Goal: Check status: Check status

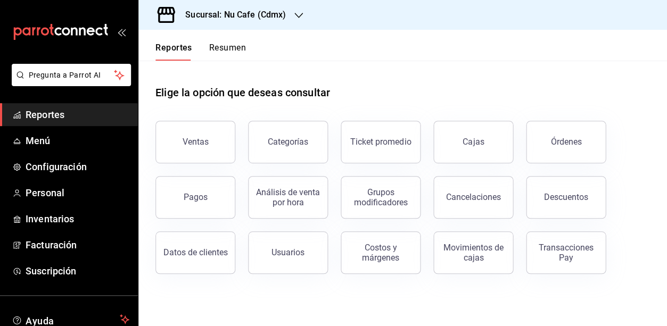
click at [228, 47] on button "Resumen" at bounding box center [227, 52] width 37 height 18
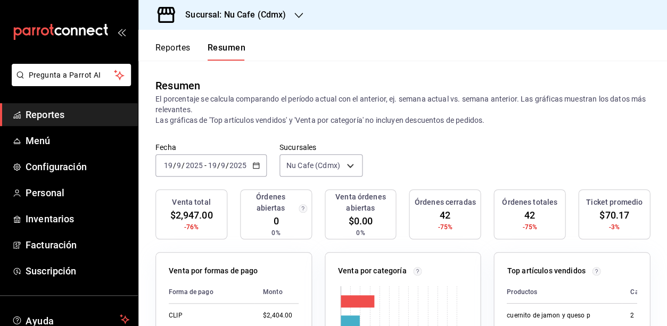
click at [276, 14] on h3 "Sucursal: Nu Cafe (Cdmx)" at bounding box center [231, 15] width 109 height 13
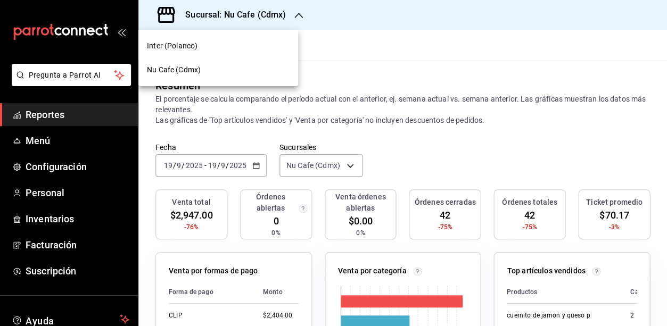
click at [240, 53] on div "Inter (Polanco)" at bounding box center [218, 46] width 160 height 24
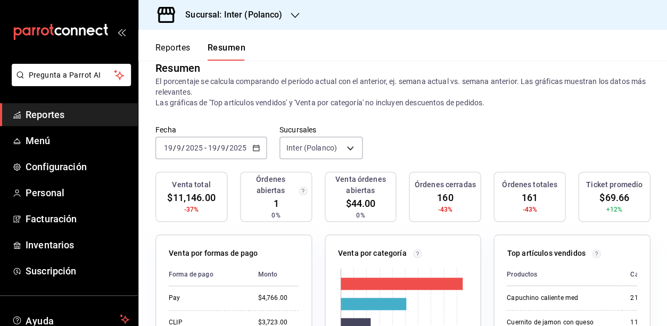
scroll to position [23, 0]
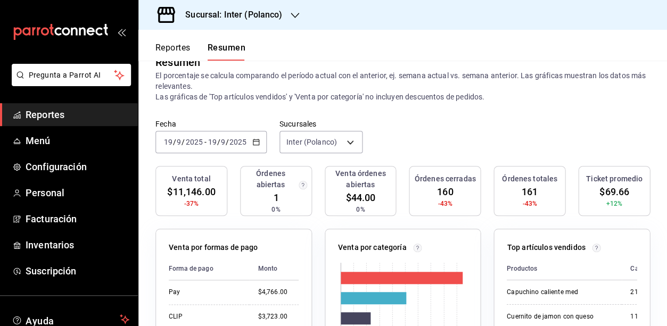
click at [252, 139] on icon "button" at bounding box center [255, 141] width 7 height 7
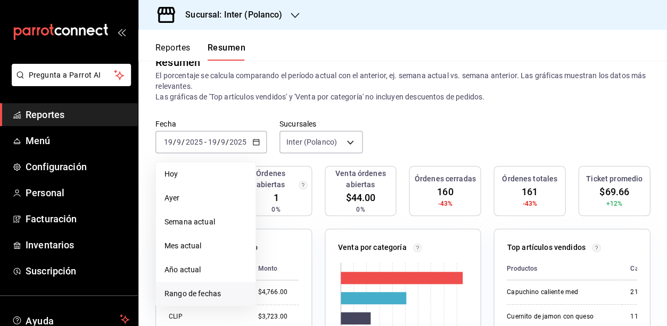
click at [239, 291] on span "Rango de fechas" at bounding box center [206, 294] width 83 height 11
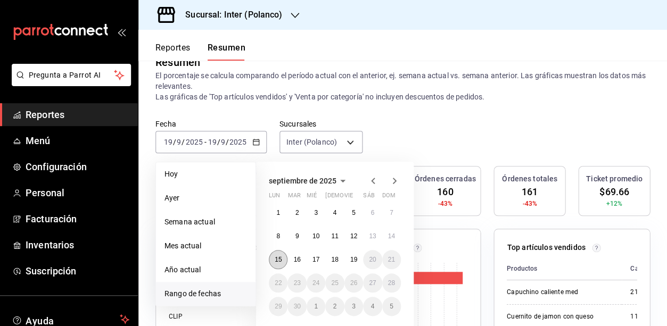
click at [275, 257] on abbr "15" at bounding box center [278, 259] width 7 height 7
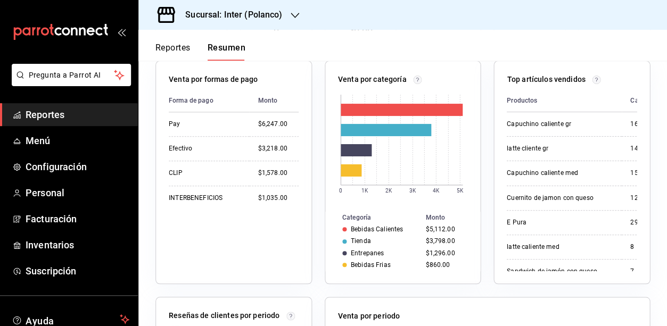
scroll to position [189, 0]
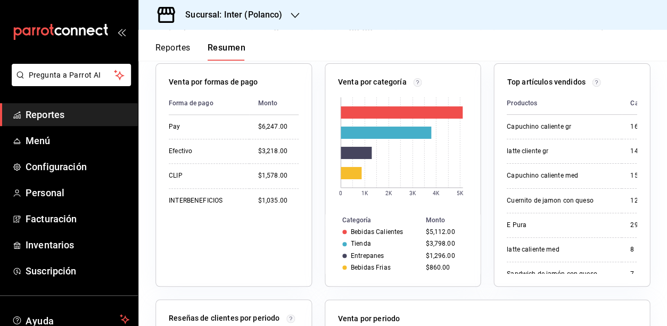
click at [366, 0] on div "Sucursal: Inter (Polanco)" at bounding box center [402, 15] width 529 height 30
click at [266, 16] on h3 "Sucursal: Inter (Polanco)" at bounding box center [229, 15] width 105 height 13
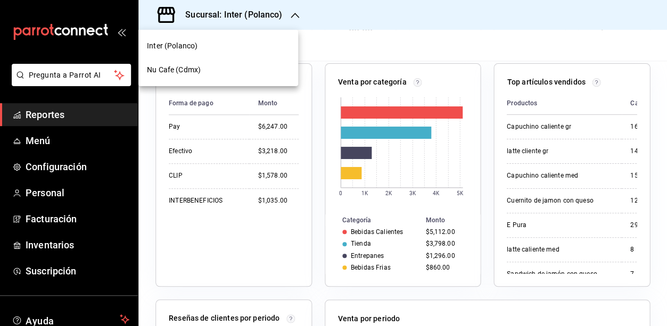
click at [233, 202] on div at bounding box center [333, 163] width 667 height 326
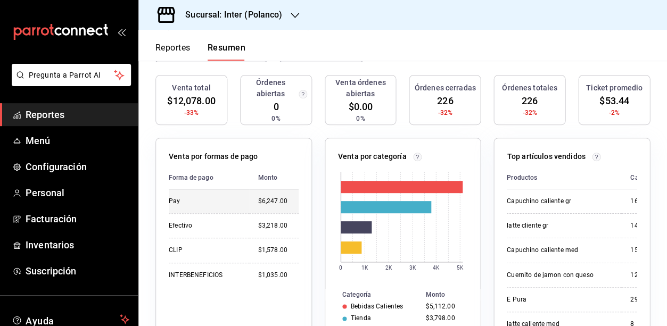
scroll to position [75, 0]
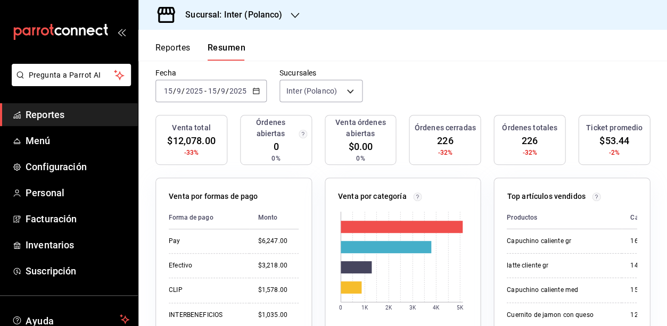
click at [248, 94] on div "2025-09-15 15 / 9 / 2025 - 2025-09-15 15 / 9 / 2025" at bounding box center [211, 91] width 111 height 22
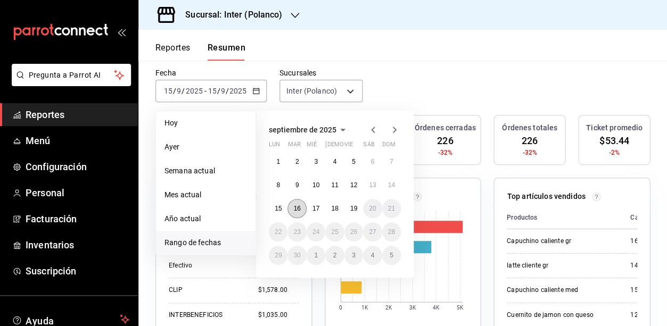
click at [298, 205] on abbr "16" at bounding box center [296, 208] width 7 height 7
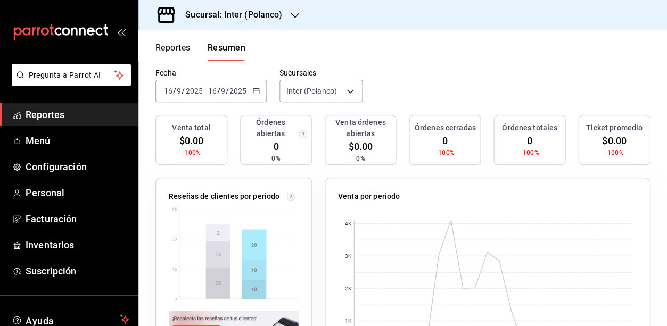
click at [256, 89] on icon "button" at bounding box center [255, 90] width 7 height 7
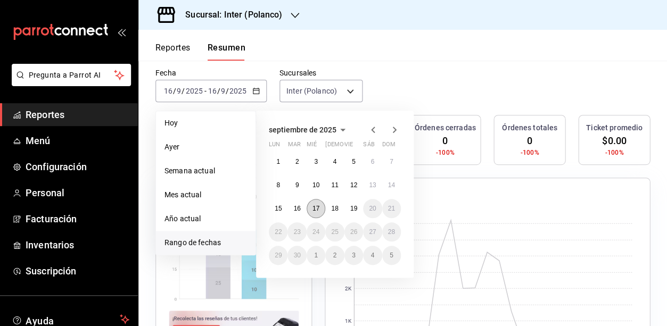
click at [323, 202] on button "17" at bounding box center [316, 208] width 19 height 19
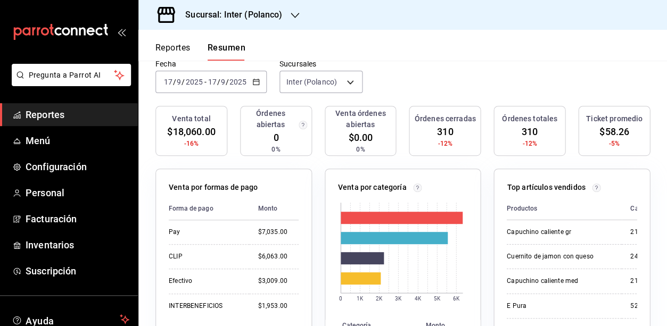
scroll to position [71, 0]
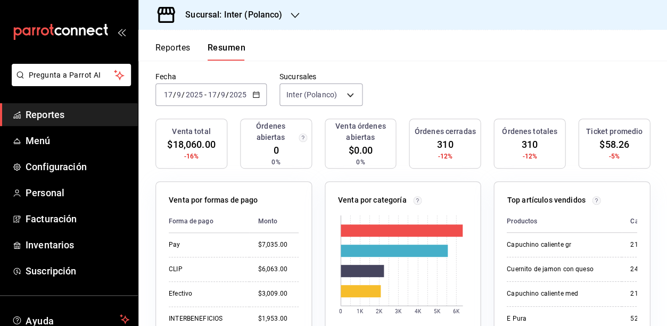
click at [249, 92] on div "[DATE] [DATE] - [DATE] [DATE]" at bounding box center [211, 95] width 111 height 22
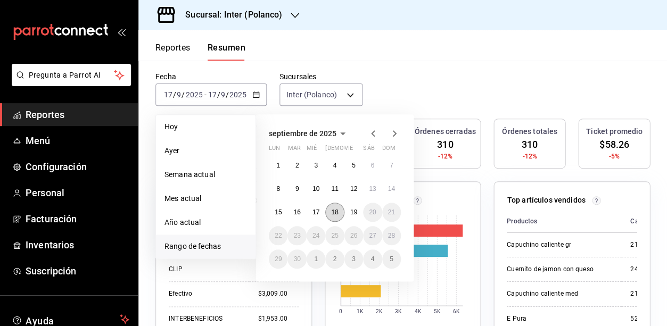
click at [340, 215] on button "18" at bounding box center [334, 212] width 19 height 19
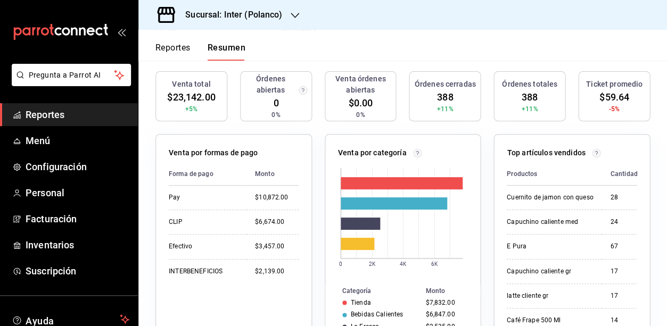
scroll to position [127, 0]
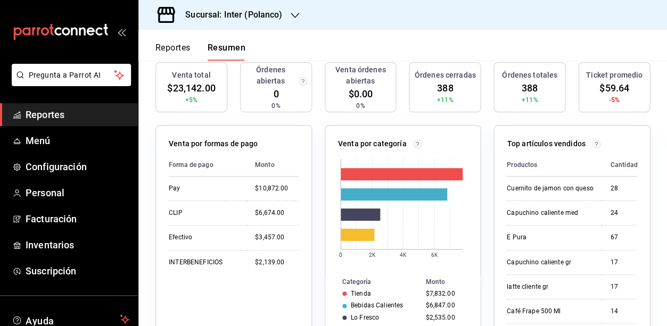
click at [383, 1] on div "Sucursal: Inter (Polanco)" at bounding box center [402, 15] width 529 height 30
click at [269, 15] on h3 "Sucursal: Inter (Polanco)" at bounding box center [229, 15] width 105 height 13
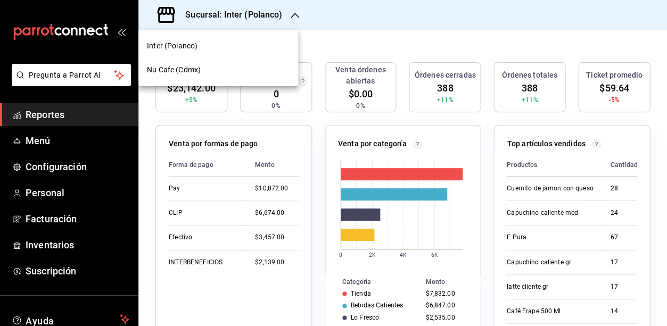
click at [252, 75] on div "Nu Cafe (Cdmx)" at bounding box center [218, 69] width 143 height 11
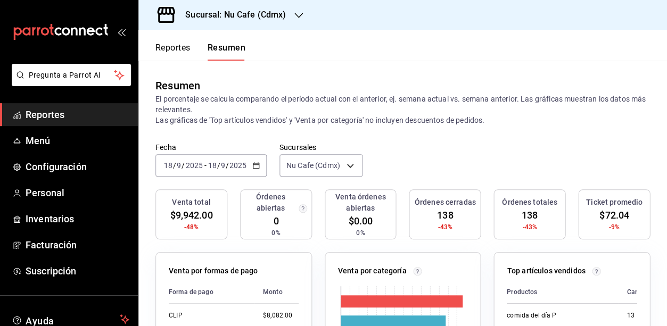
click at [254, 162] on icon "button" at bounding box center [255, 165] width 7 height 7
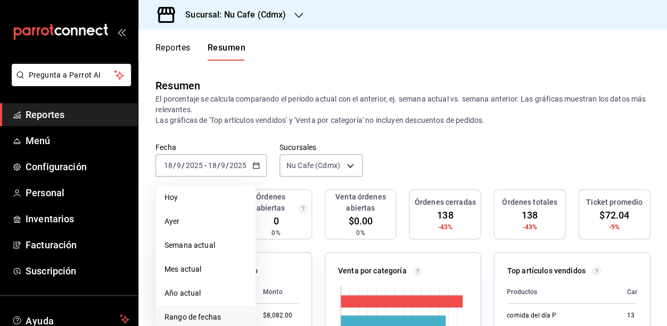
click at [215, 316] on span "Rango de fechas" at bounding box center [206, 317] width 83 height 11
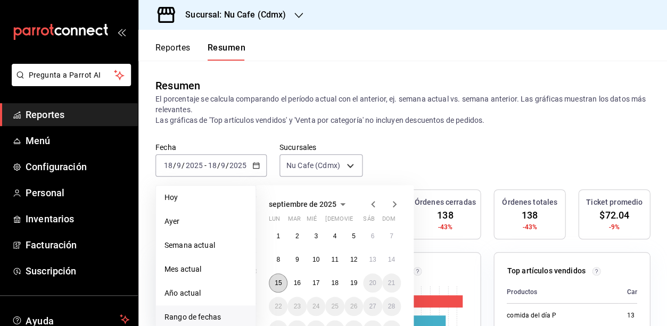
click at [283, 284] on button "15" at bounding box center [278, 283] width 19 height 19
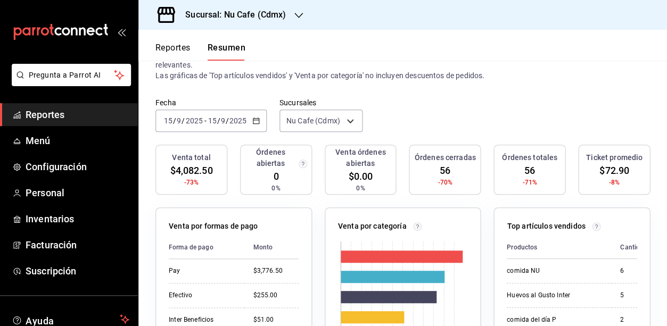
scroll to position [39, 0]
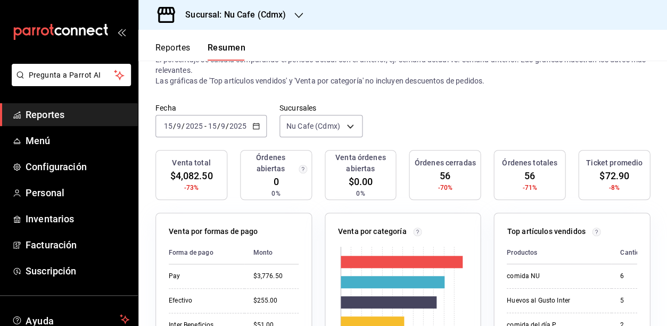
click at [257, 128] on div "2025-09-15 15 / 9 / 2025 - 2025-09-15 15 / 9 / 2025" at bounding box center [211, 126] width 111 height 22
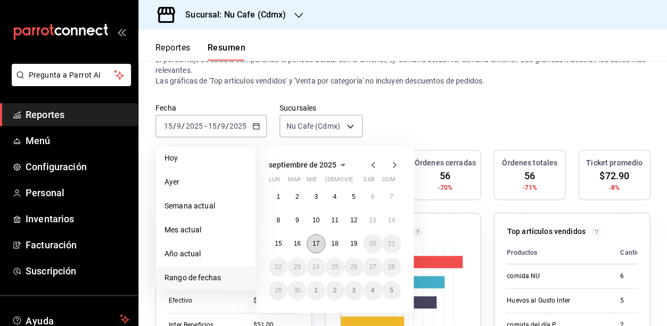
click at [315, 234] on button "17" at bounding box center [316, 243] width 19 height 19
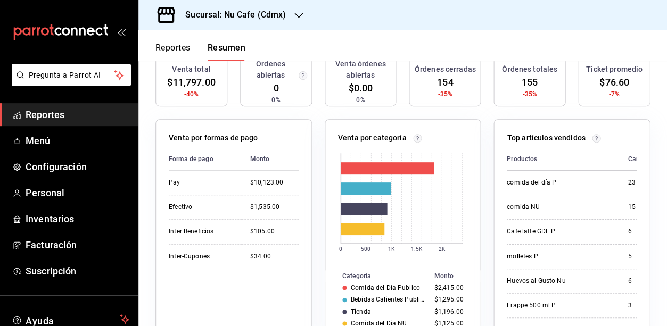
scroll to position [137, 0]
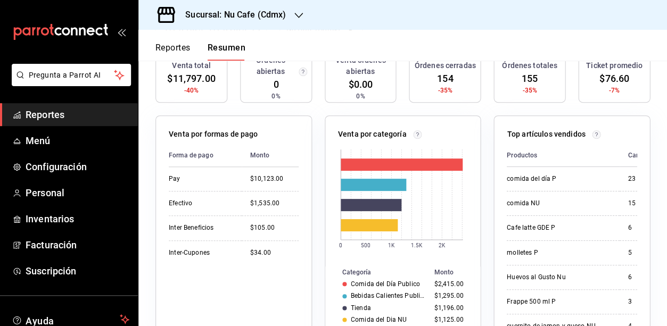
click at [462, 1] on div "Sucursal: Nu Cafe (Cdmx)" at bounding box center [402, 15] width 529 height 30
click at [415, 3] on div "Sucursal: Nu Cafe (Cdmx)" at bounding box center [402, 15] width 529 height 30
click at [488, 1] on div "Sucursal: Nu Cafe (Cdmx)" at bounding box center [402, 15] width 529 height 30
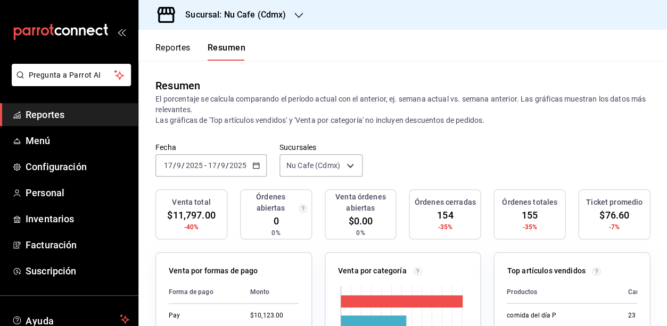
scroll to position [0, 0]
click at [255, 164] on icon "button" at bounding box center [255, 165] width 7 height 7
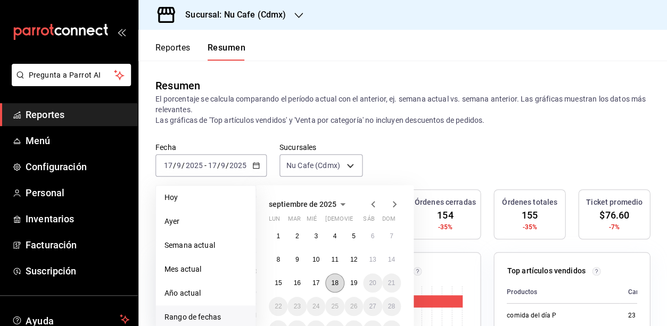
click at [331, 280] on abbr "18" at bounding box center [334, 283] width 7 height 7
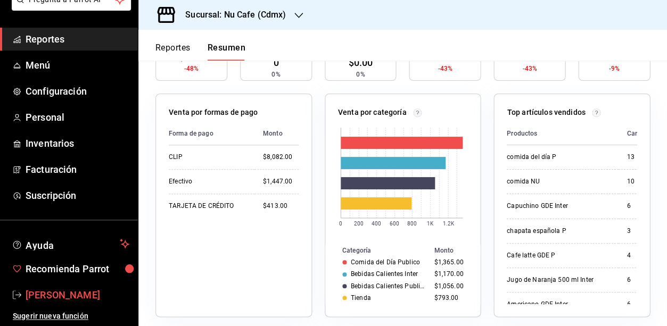
scroll to position [75, 0]
click at [63, 296] on span "Valeria Luna" at bounding box center [78, 296] width 104 height 14
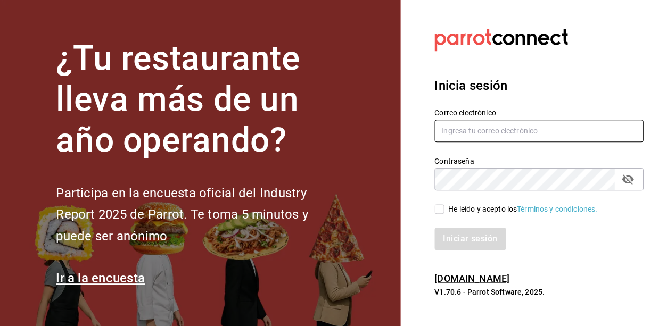
type input "dupont@debocaenboca.net"
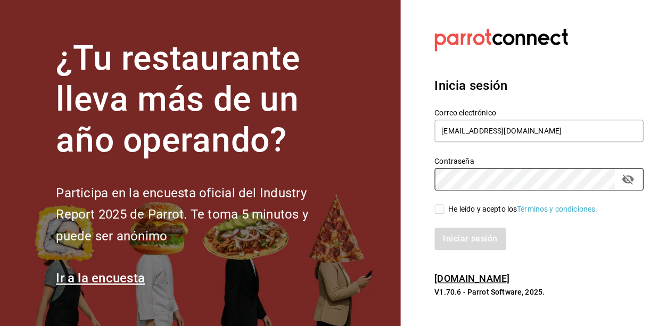
click at [442, 209] on input "He leído y acepto los Términos y condiciones." at bounding box center [440, 210] width 10 height 10
checkbox input "true"
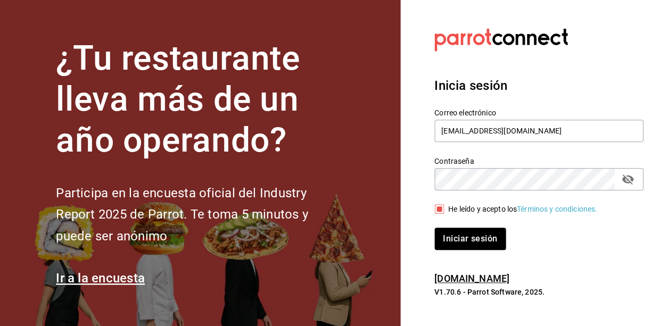
click at [460, 236] on button "Iniciar sesión" at bounding box center [470, 239] width 71 height 22
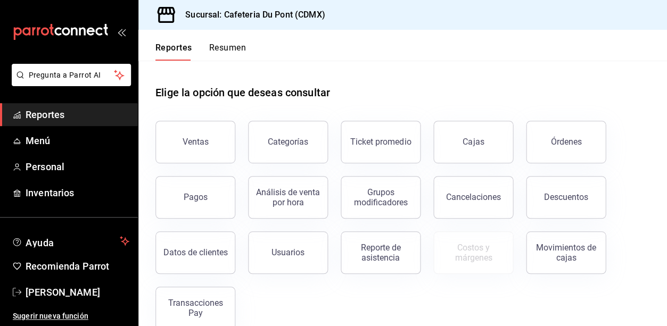
click at [424, 99] on div "Elige la opción que deseas consultar" at bounding box center [403, 84] width 495 height 47
click at [232, 52] on button "Resumen" at bounding box center [227, 52] width 37 height 18
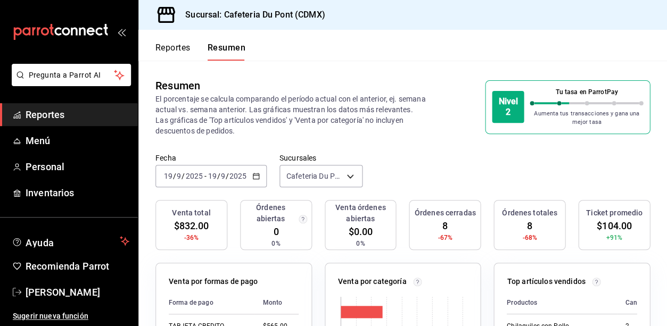
click at [255, 181] on div "[DATE] [DATE] - [DATE] [DATE]" at bounding box center [211, 176] width 111 height 22
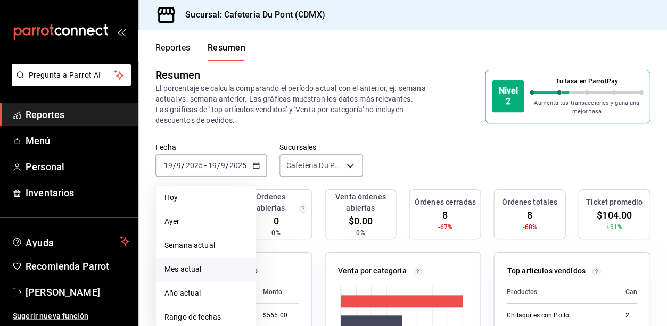
scroll to position [14, 0]
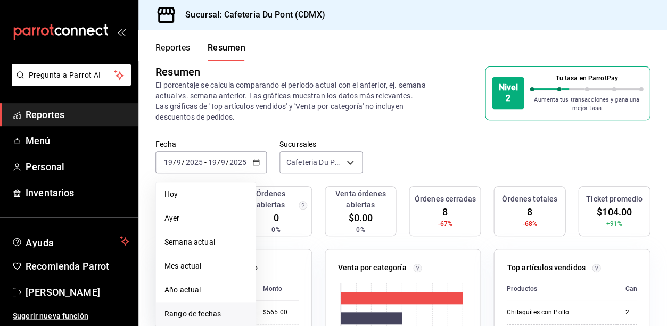
click at [225, 314] on span "Rango de fechas" at bounding box center [206, 314] width 83 height 11
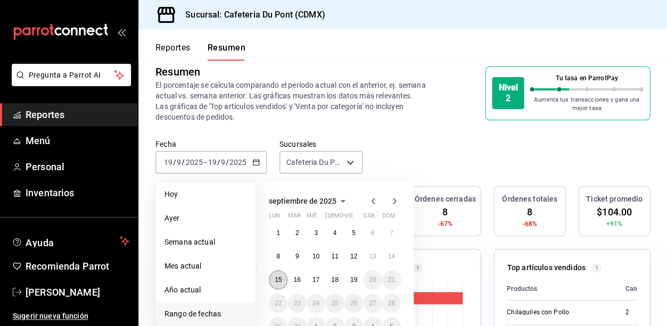
click at [282, 273] on button "15" at bounding box center [278, 280] width 19 height 19
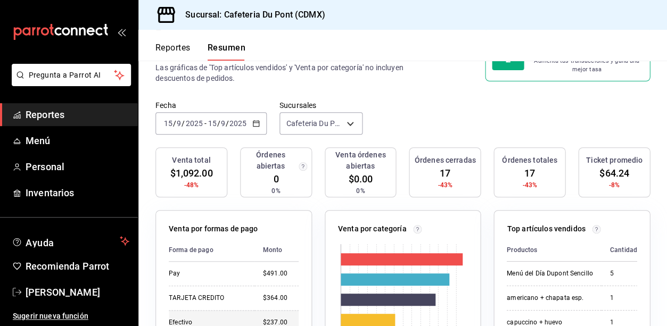
scroll to position [43, 0]
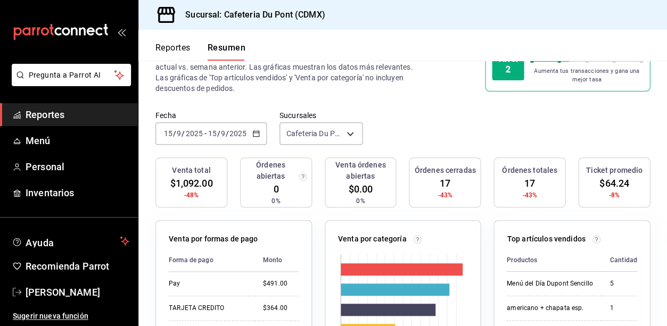
click at [258, 131] on \(Stroke\) "button" at bounding box center [256, 134] width 6 height 6
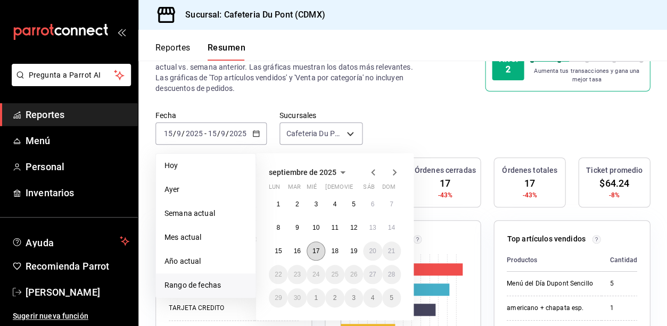
click at [315, 248] on abbr "17" at bounding box center [316, 251] width 7 height 7
click at [317, 248] on abbr "17" at bounding box center [316, 251] width 7 height 7
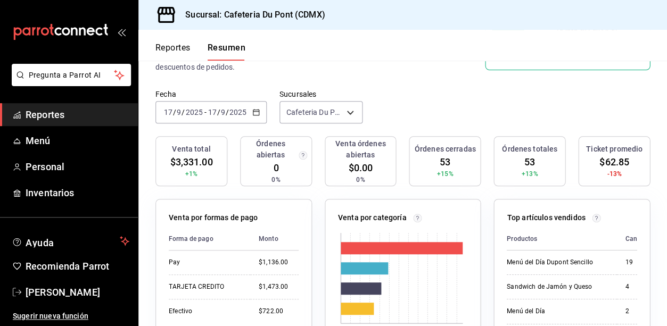
scroll to position [58, 0]
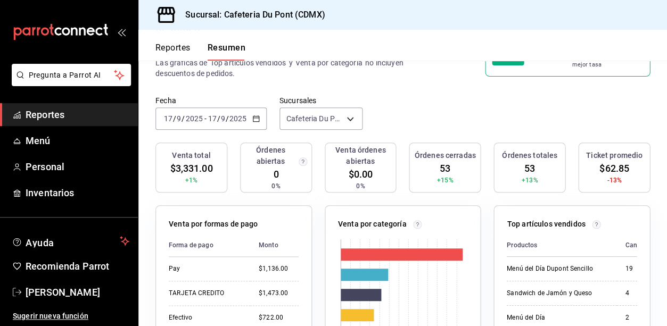
click at [236, 111] on div "[DATE] [DATE] - [DATE] [DATE]" at bounding box center [211, 119] width 111 height 22
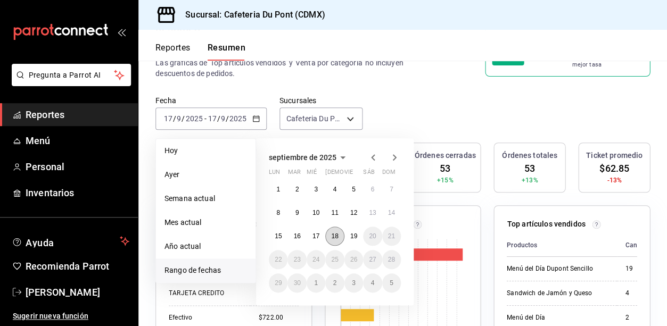
click at [332, 233] on abbr "18" at bounding box center [334, 236] width 7 height 7
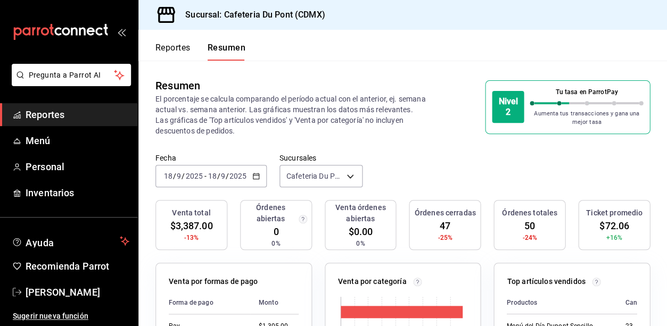
scroll to position [0, 0]
